Goal: Task Accomplishment & Management: Use online tool/utility

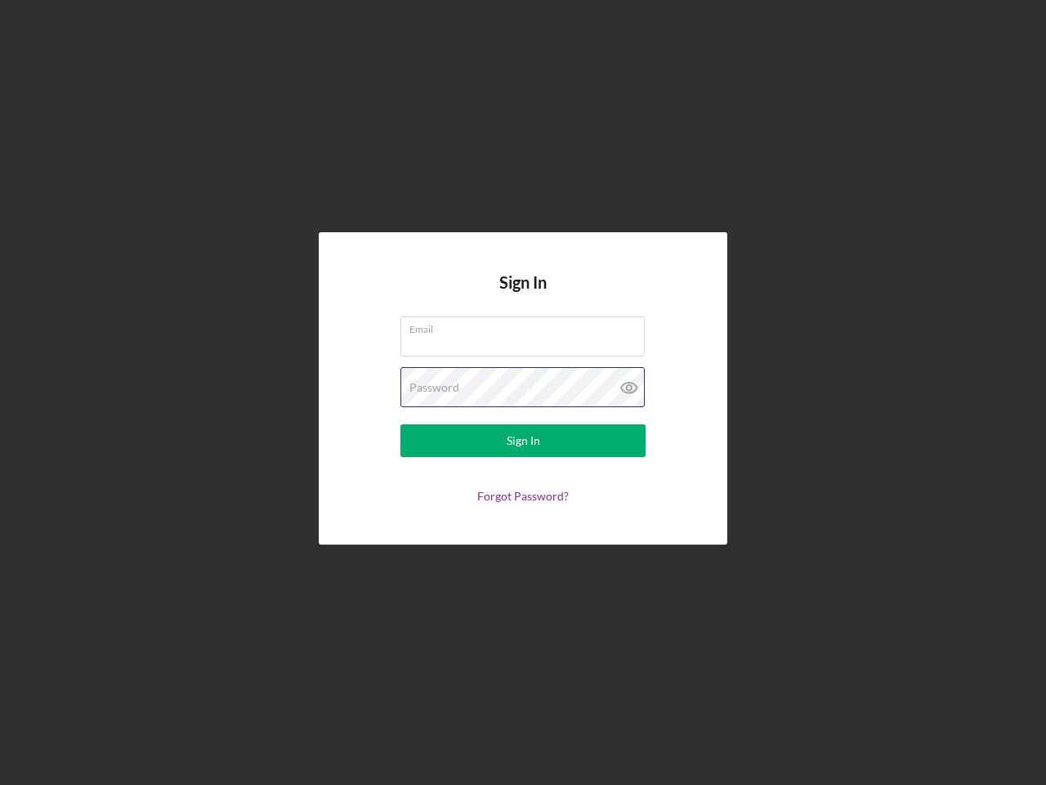
click at [523, 392] on div "Password" at bounding box center [523, 387] width 245 height 41
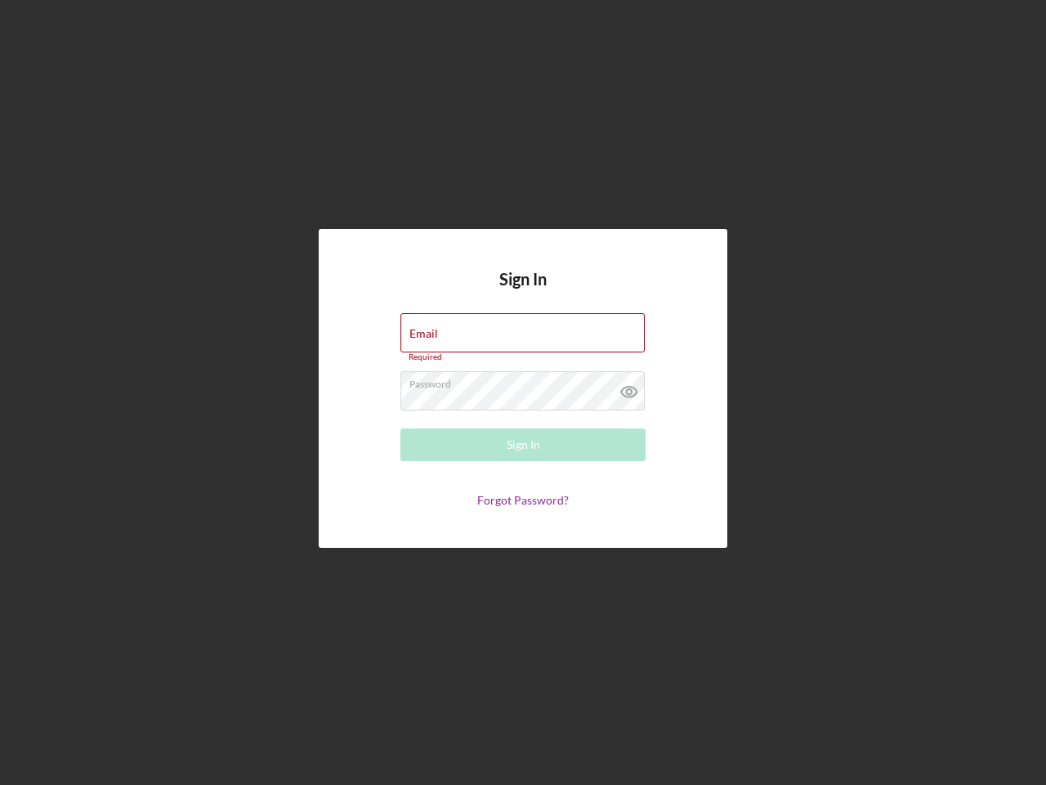
click at [629, 387] on icon at bounding box center [629, 391] width 41 height 41
